Goal: Information Seeking & Learning: Learn about a topic

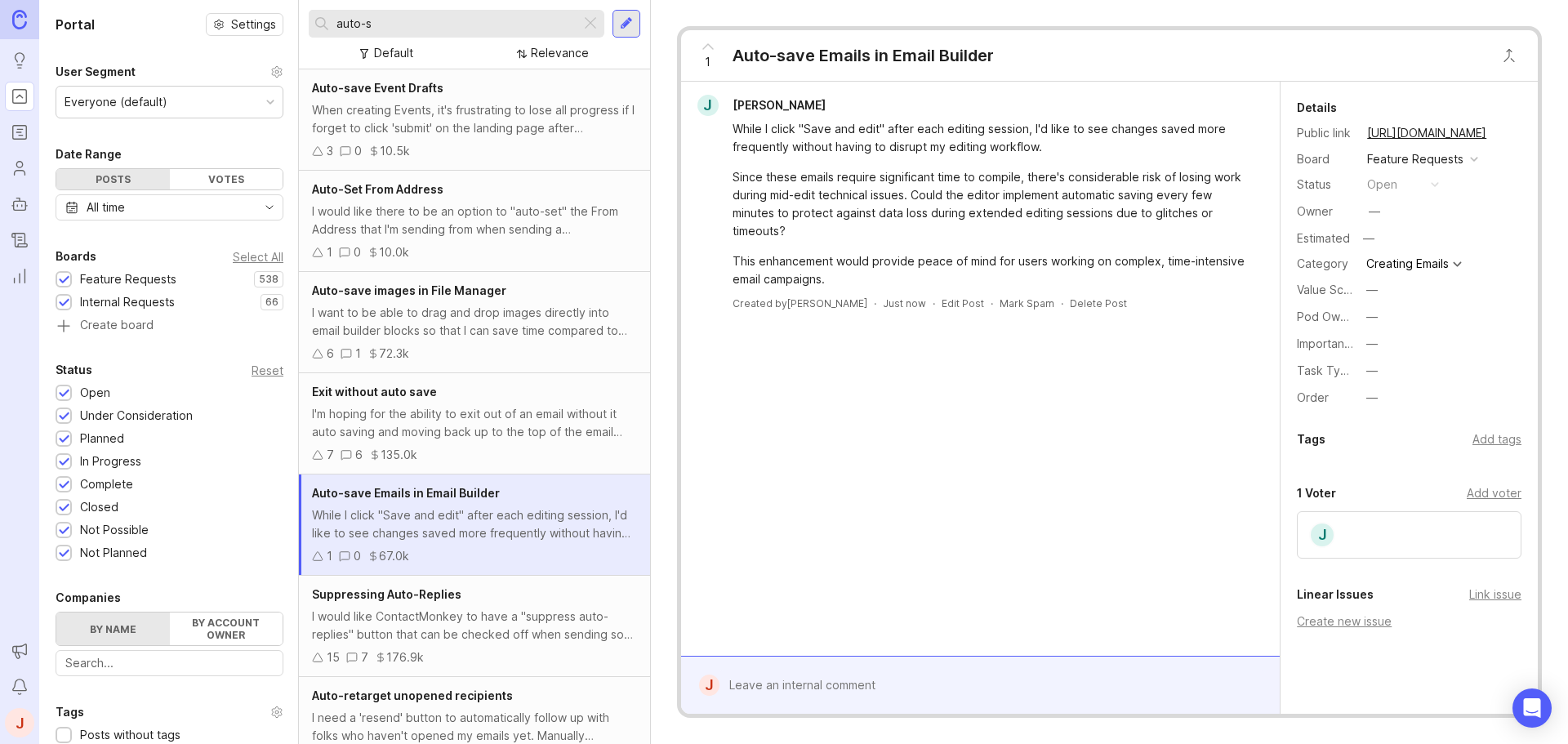
click at [458, 29] on input "auto-s" at bounding box center [456, 23] width 238 height 18
click at [457, 29] on input "auto-s" at bounding box center [456, 23] width 238 height 18
drag, startPoint x: 392, startPoint y: 27, endPoint x: 329, endPoint y: 21, distance: 63.3
click at [333, 21] on div "auto-s" at bounding box center [445, 23] width 272 height 28
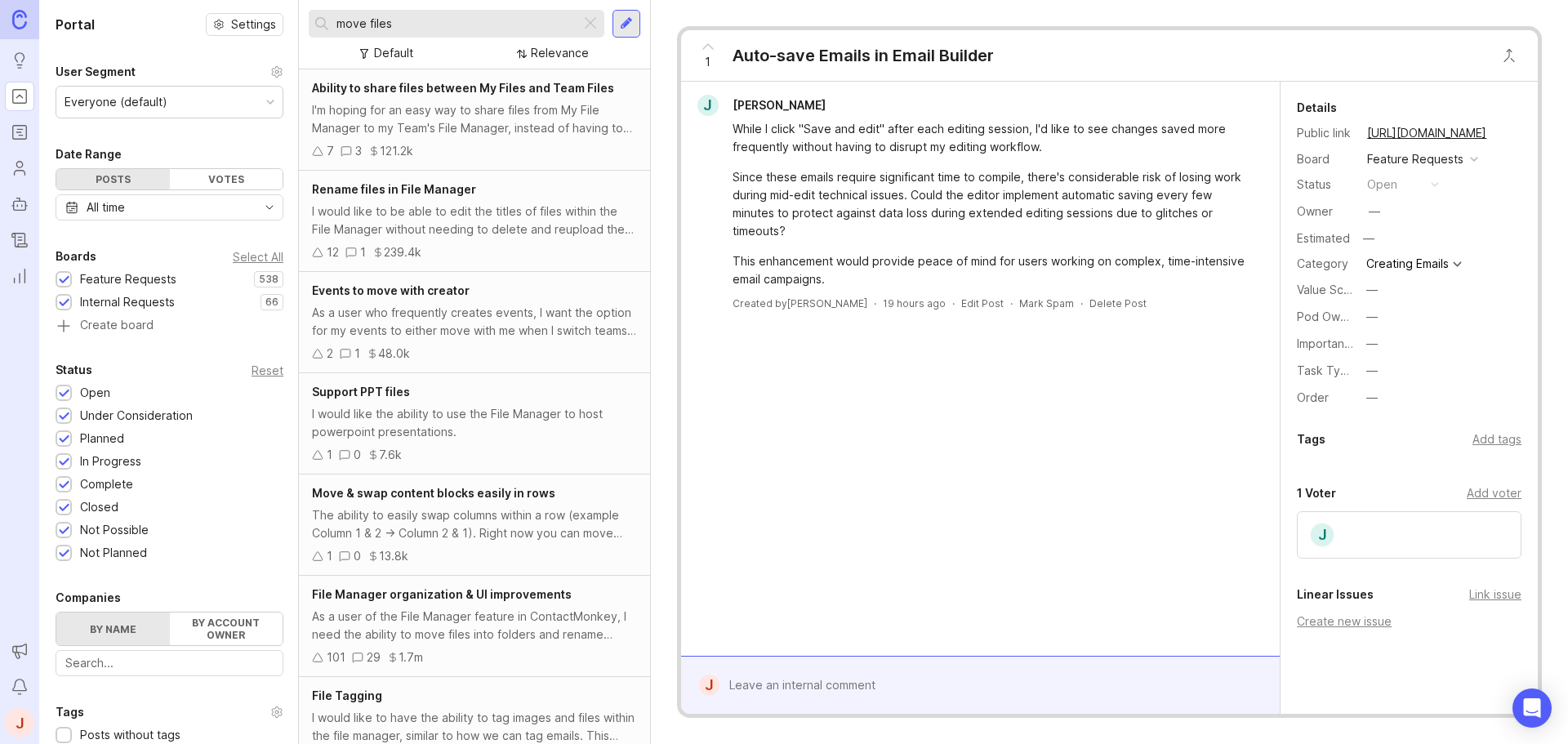
click at [523, 107] on div "I'm hoping for an easy way to share files from My File Manager to my Team's Fil…" at bounding box center [474, 119] width 325 height 36
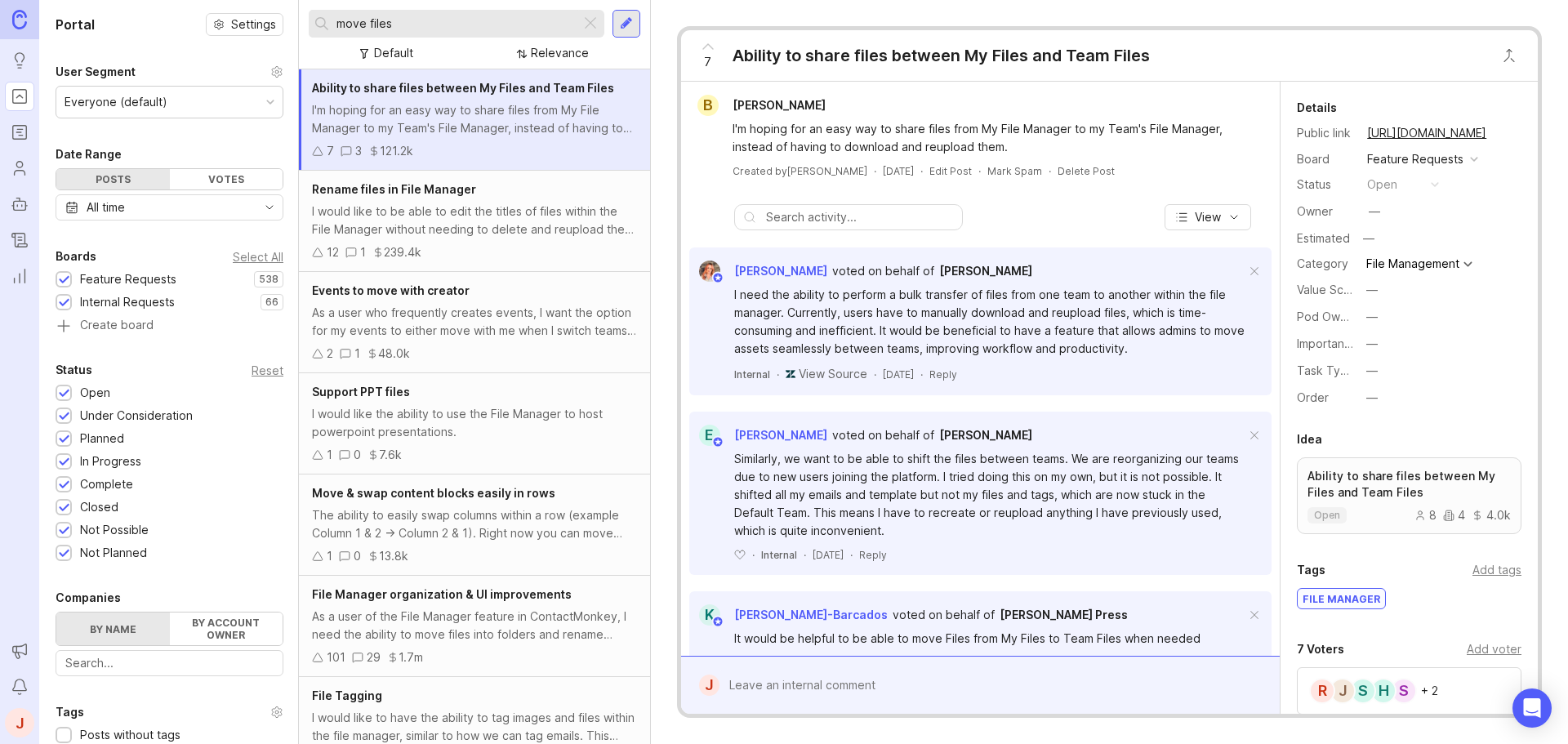
drag, startPoint x: 304, startPoint y: 21, endPoint x: 279, endPoint y: 20, distance: 25.0
click at [279, 20] on div "Portal Settings User Segment Everyone (default) Date Range Posts Votes All time…" at bounding box center [804, 372] width 1529 height 744
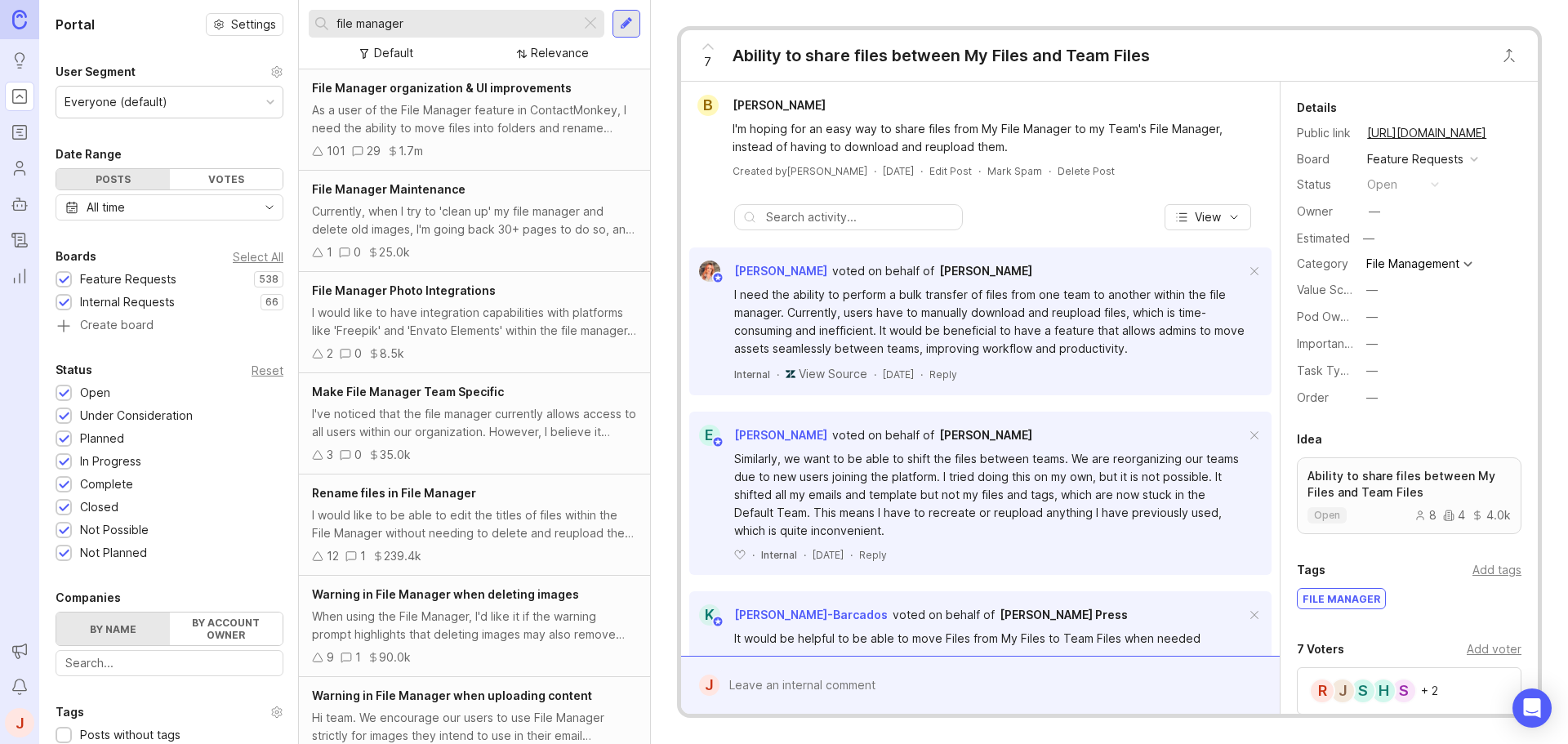
type input "file manager"
click at [480, 206] on div "Currently, when I try to 'clean up' my file manager and delete old images, I'm …" at bounding box center [474, 221] width 325 height 36
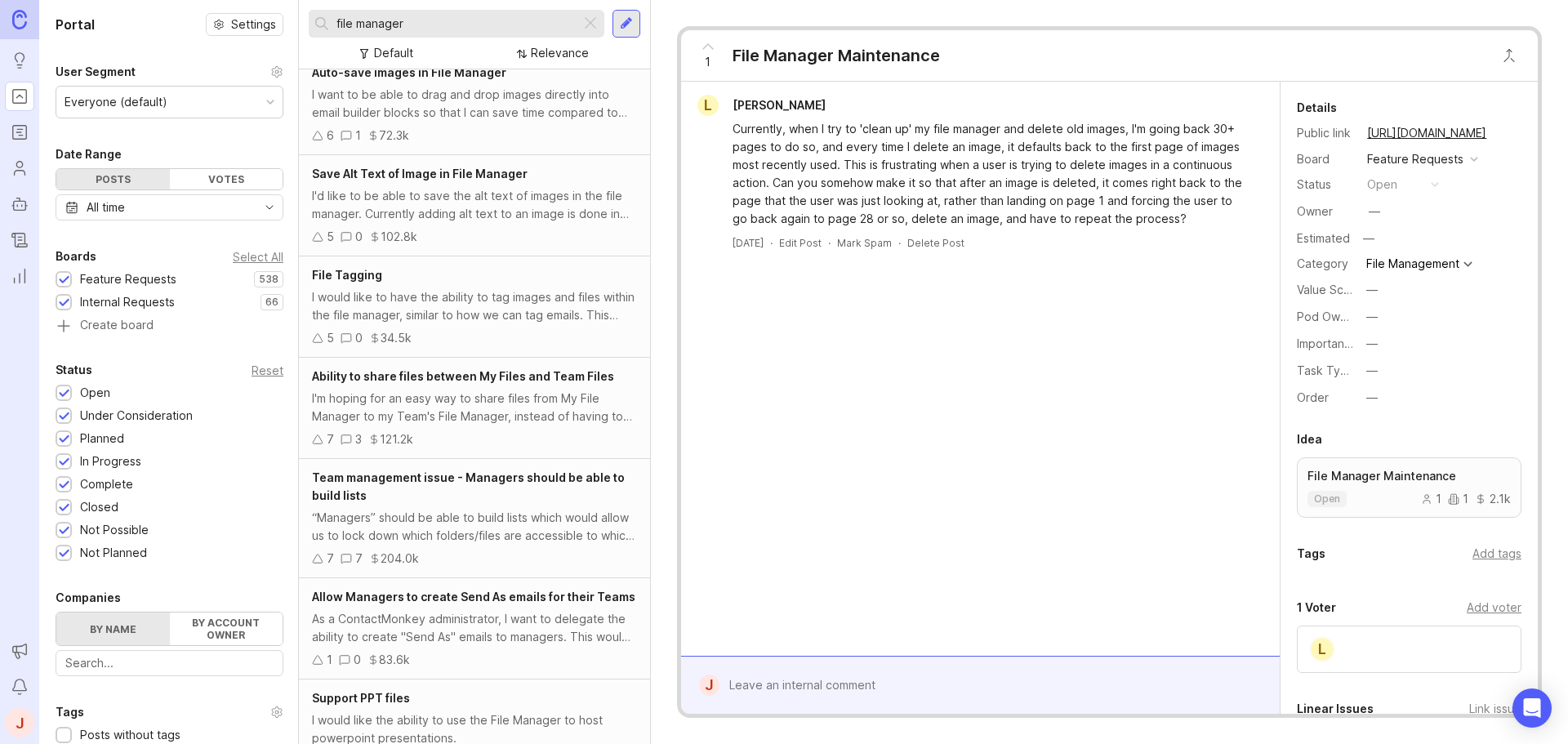
scroll to position [1051, 0]
